Goal: Use online tool/utility: Utilize a website feature to perform a specific function

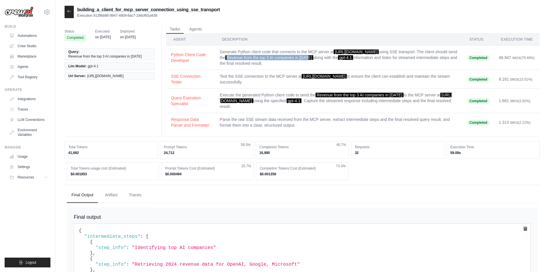
click at [23, 10] on img at bounding box center [19, 12] width 29 height 11
click at [11, 14] on img at bounding box center [19, 12] width 29 height 11
click at [12, 14] on img at bounding box center [19, 12] width 29 height 11
click at [22, 9] on img at bounding box center [19, 12] width 29 height 11
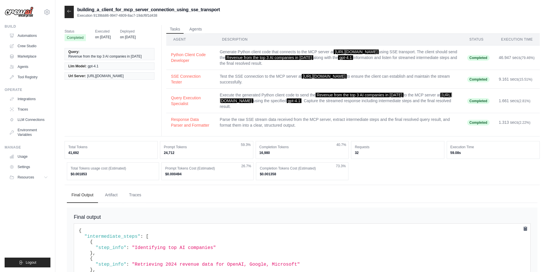
click at [64, 8] on div "building_a_client_for_mcp_server_connection_using_sse_transport Execution 9139b…" at bounding box center [302, 176] width 494 height 340
click at [69, 12] on icon at bounding box center [69, 11] width 5 height 5
click at [66, 9] on div at bounding box center [69, 12] width 9 height 12
click at [19, 44] on link "Crew Studio" at bounding box center [29, 45] width 44 height 9
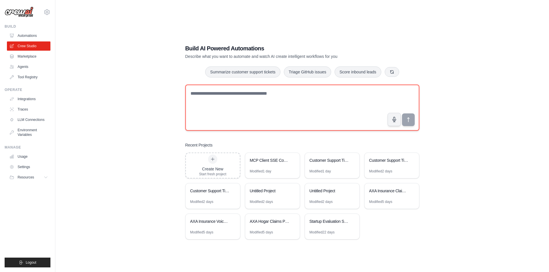
click at [284, 116] on textarea at bounding box center [302, 108] width 234 height 46
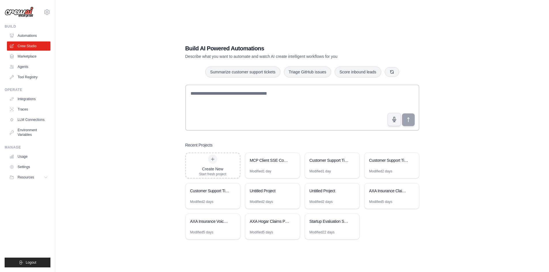
click at [471, 144] on div "Build AI Powered Automations Describe what you want to automate and watch AI cr…" at bounding box center [302, 142] width 475 height 272
